Goal: Information Seeking & Learning: Learn about a topic

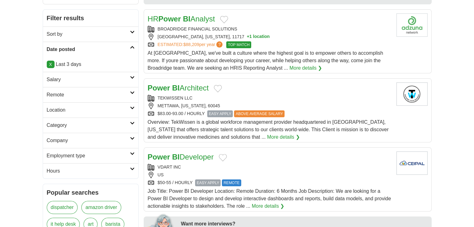
scroll to position [104, 0]
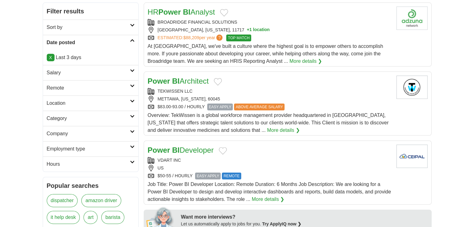
click at [55, 88] on h2 "Remote" at bounding box center [88, 87] width 83 height 7
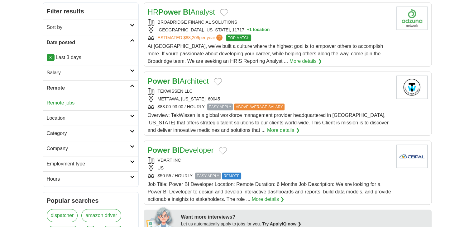
click at [60, 102] on link "Remote jobs" at bounding box center [61, 102] width 28 height 5
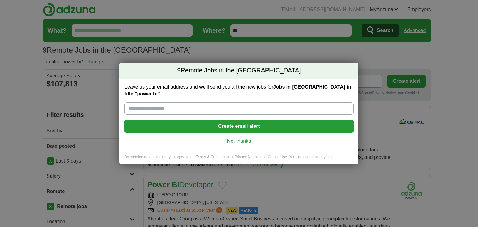
click at [229, 138] on link "No, thanks" at bounding box center [239, 141] width 219 height 7
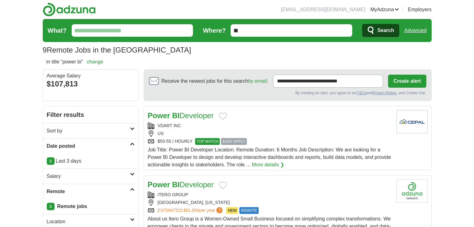
click at [414, 28] on link "Advanced" at bounding box center [415, 30] width 22 height 12
click at [414, 30] on link "Advanced" at bounding box center [415, 30] width 22 height 12
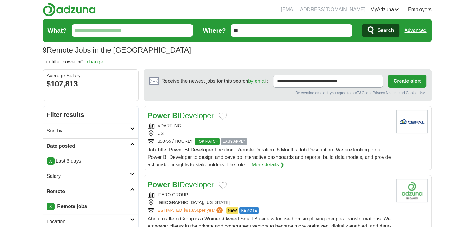
click at [414, 30] on link "Advanced" at bounding box center [415, 30] width 22 height 12
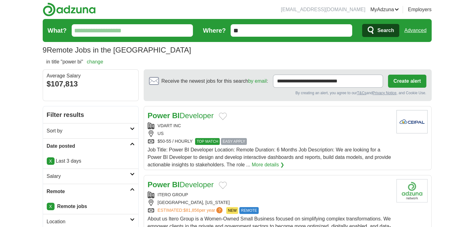
click at [414, 30] on link "Advanced" at bounding box center [415, 30] width 22 height 12
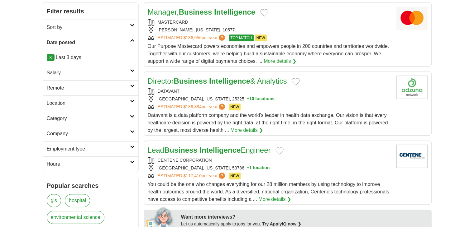
click at [55, 85] on h2 "Remote" at bounding box center [88, 87] width 83 height 7
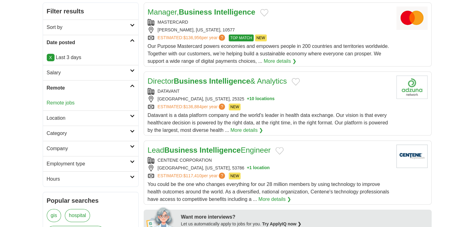
click at [56, 101] on link "Remote jobs" at bounding box center [61, 102] width 28 height 5
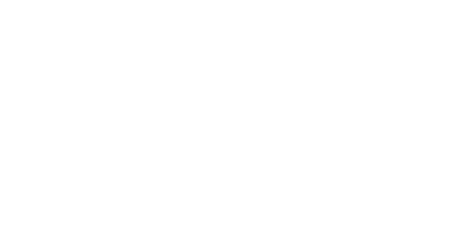
scroll to position [1255, 0]
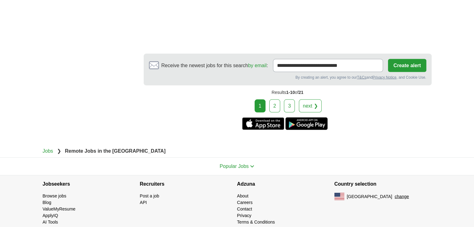
click at [271, 100] on link "2" at bounding box center [274, 106] width 11 height 13
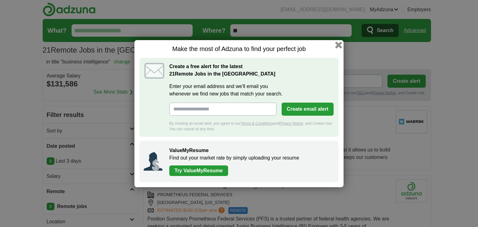
click at [339, 45] on button "button" at bounding box center [338, 44] width 7 height 7
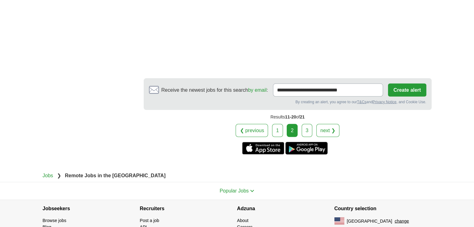
scroll to position [1250, 0]
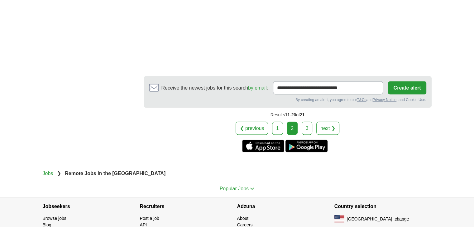
click at [304, 122] on link "3" at bounding box center [307, 128] width 11 height 13
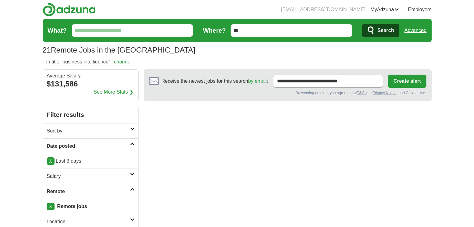
click at [415, 30] on link "Advanced" at bounding box center [415, 30] width 22 height 12
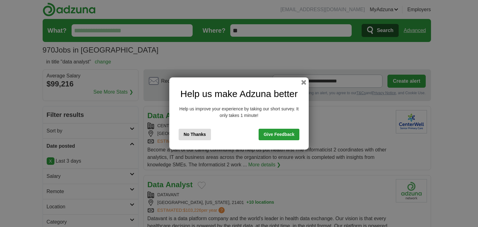
click at [193, 133] on button "No Thanks" at bounding box center [195, 135] width 32 height 12
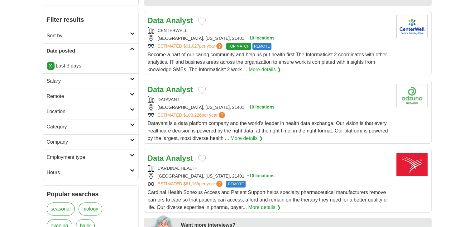
scroll to position [104, 0]
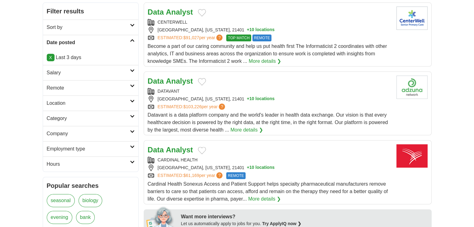
click at [67, 81] on link "Remote" at bounding box center [90, 87] width 95 height 15
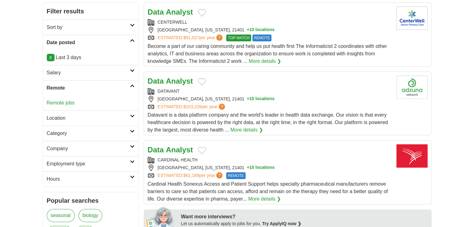
click at [64, 101] on link "Remote jobs" at bounding box center [61, 102] width 28 height 5
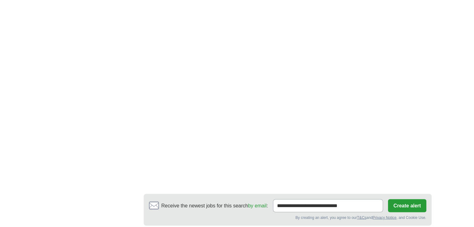
scroll to position [1180, 0]
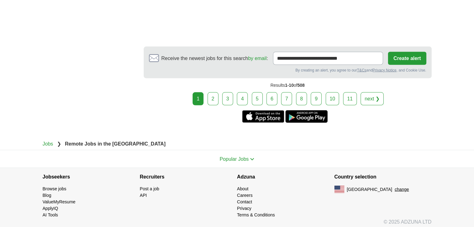
click at [212, 97] on link "2" at bounding box center [212, 98] width 11 height 13
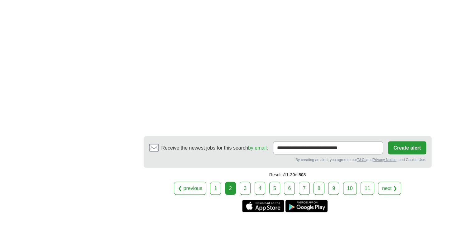
scroll to position [1246, 0]
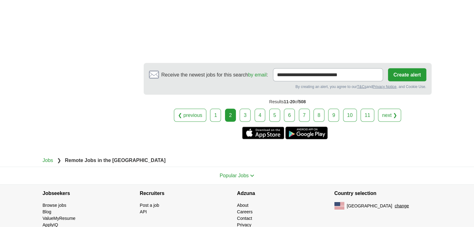
click at [250, 109] on link "3" at bounding box center [245, 115] width 11 height 13
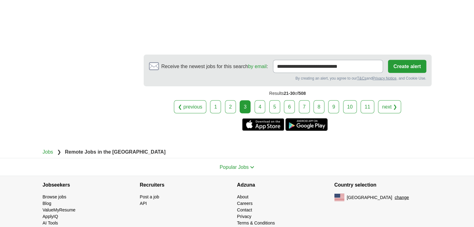
scroll to position [1157, 0]
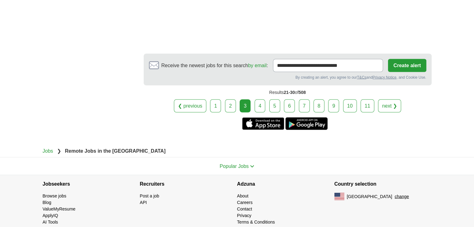
click at [255, 99] on link "4" at bounding box center [259, 105] width 11 height 13
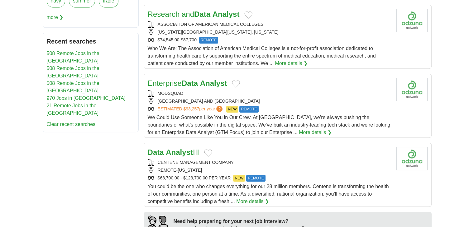
scroll to position [363, 0]
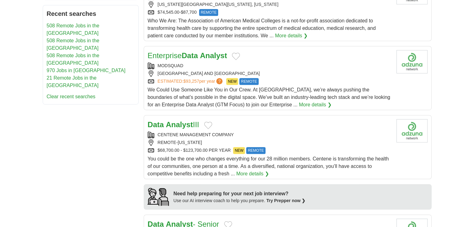
click at [207, 65] on div "MODSQUAD" at bounding box center [270, 66] width 244 height 7
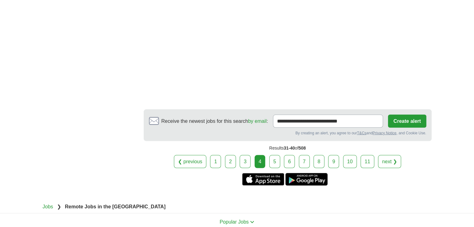
scroll to position [1246, 0]
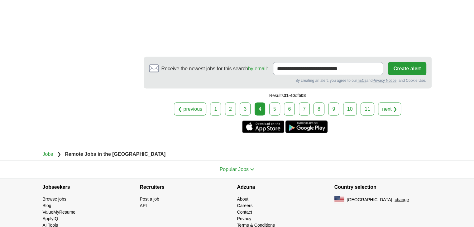
click at [278, 106] on link "5" at bounding box center [274, 109] width 11 height 13
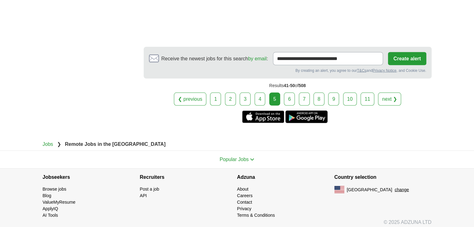
scroll to position [1197, 0]
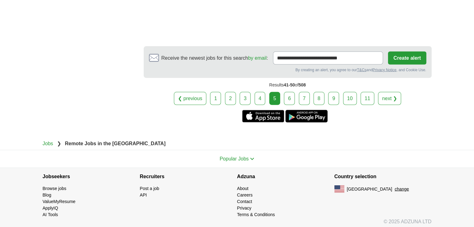
click at [286, 92] on link "6" at bounding box center [289, 98] width 11 height 13
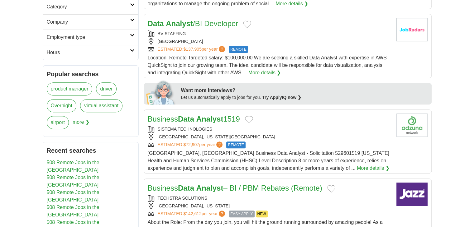
scroll to position [259, 0]
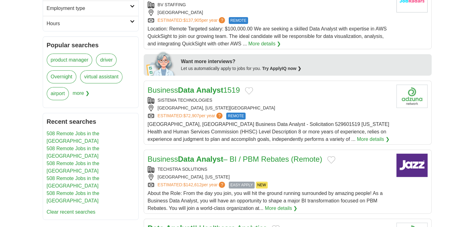
drag, startPoint x: 177, startPoint y: 90, endPoint x: 197, endPoint y: 92, distance: 19.7
click at [197, 92] on link "Business Data Analyst 1519" at bounding box center [194, 90] width 92 height 8
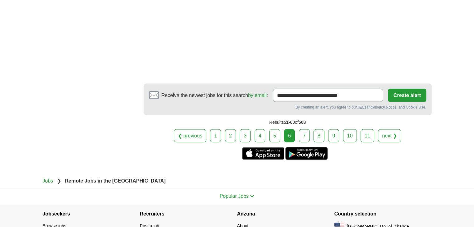
scroll to position [1142, 0]
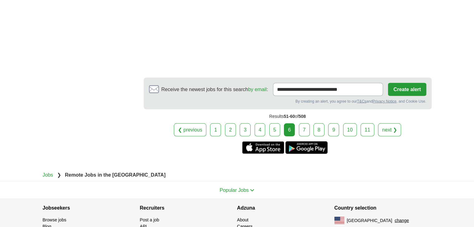
click at [301, 123] on link "7" at bounding box center [304, 129] width 11 height 13
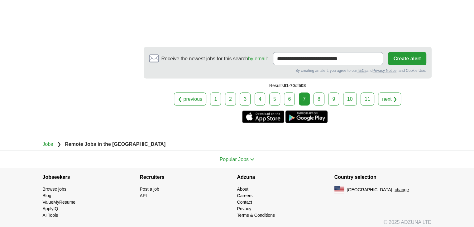
scroll to position [1158, 0]
click at [318, 102] on link "8" at bounding box center [318, 98] width 11 height 13
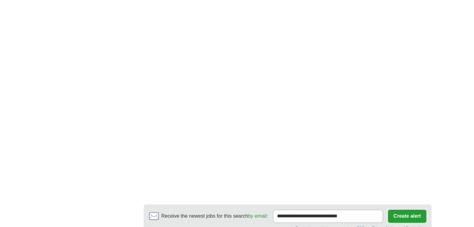
scroll to position [1044, 0]
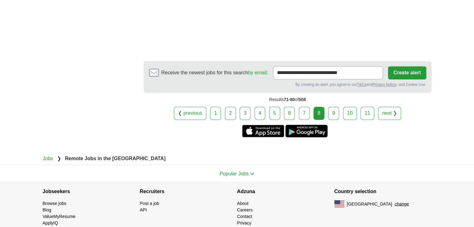
click at [328, 107] on link "9" at bounding box center [333, 113] width 11 height 13
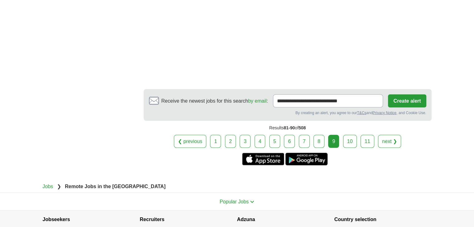
scroll to position [1229, 0]
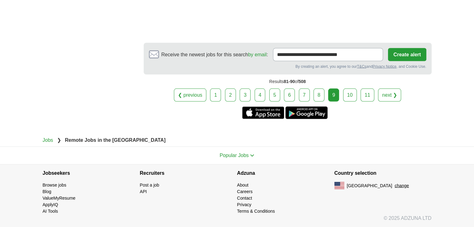
click at [351, 94] on link "10" at bounding box center [350, 95] width 14 height 13
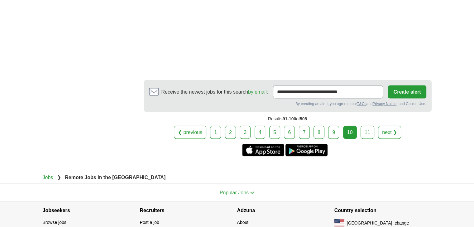
scroll to position [1129, 0]
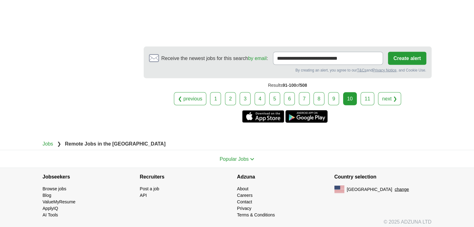
click at [363, 88] on div "Results 91-100 of 508" at bounding box center [288, 85] width 288 height 14
click at [365, 92] on link "11" at bounding box center [367, 98] width 14 height 13
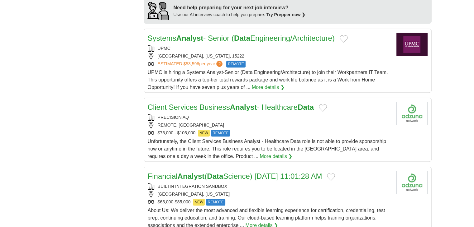
scroll to position [542, 0]
